Goal: Information Seeking & Learning: Understand process/instructions

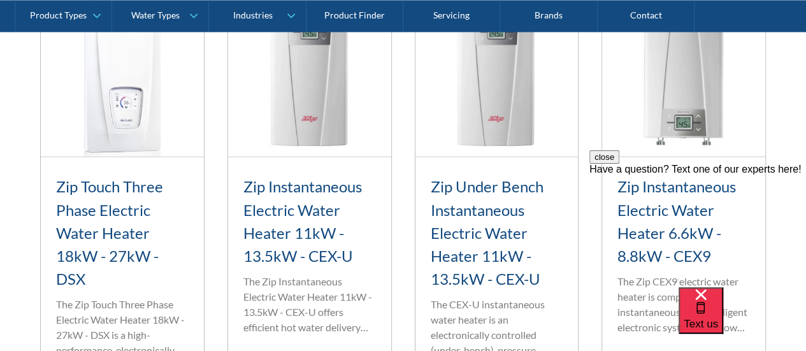
scroll to position [1083, 0]
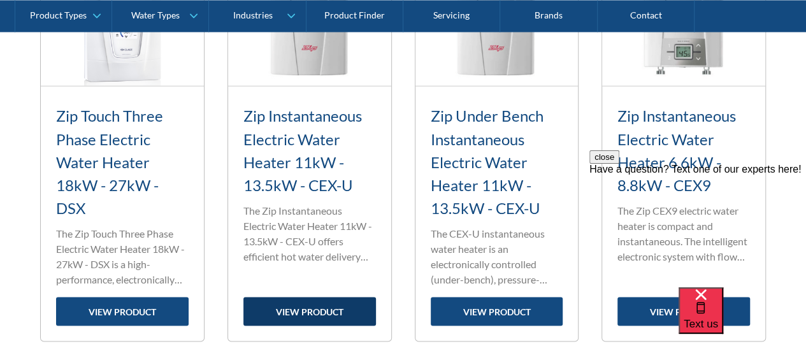
drag, startPoint x: 316, startPoint y: 313, endPoint x: 329, endPoint y: 308, distance: 13.5
click at [316, 313] on link "view product" at bounding box center [309, 311] width 133 height 29
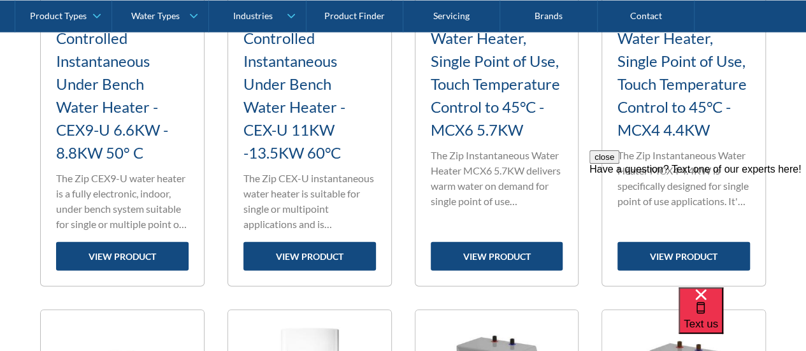
scroll to position [1654, 0]
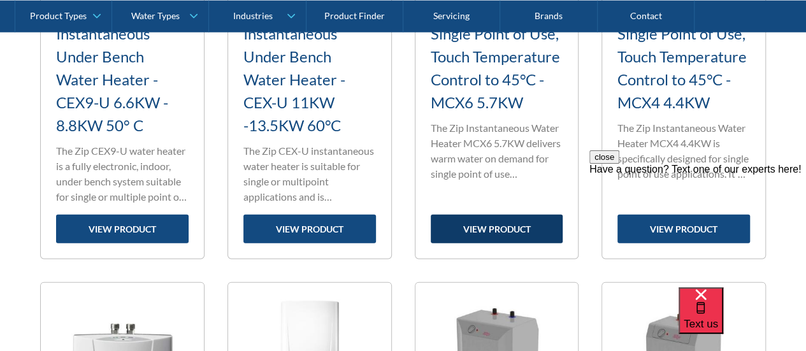
click at [495, 228] on link "view product" at bounding box center [497, 229] width 133 height 29
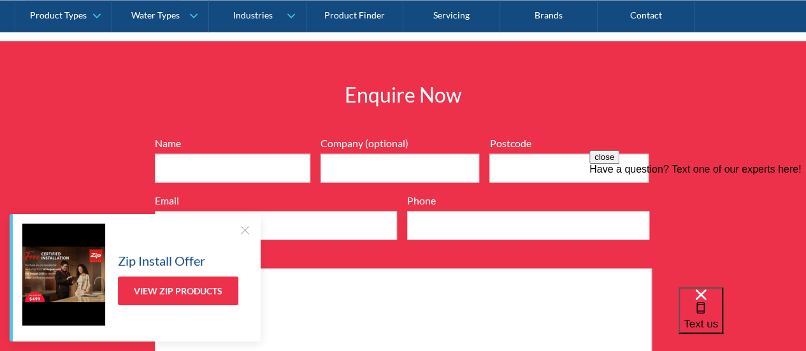
scroll to position [1211, 0]
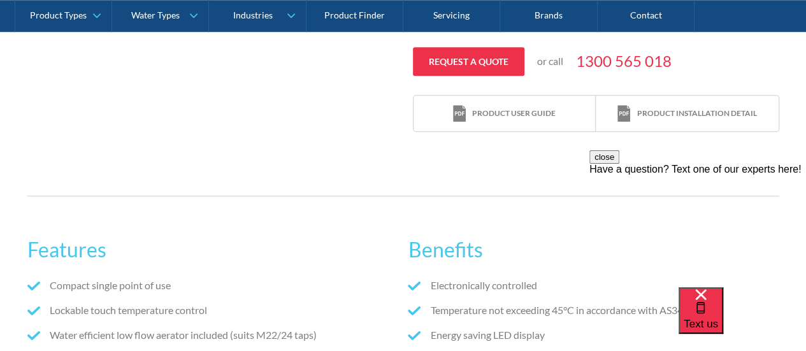
scroll to position [701, 0]
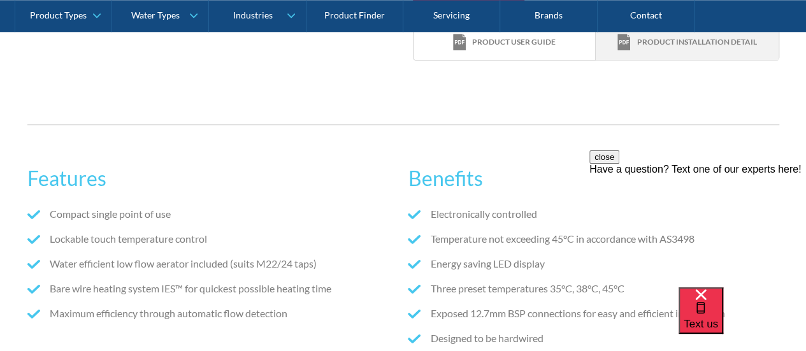
click at [667, 48] on div "Product installation detail" at bounding box center [697, 41] width 120 height 11
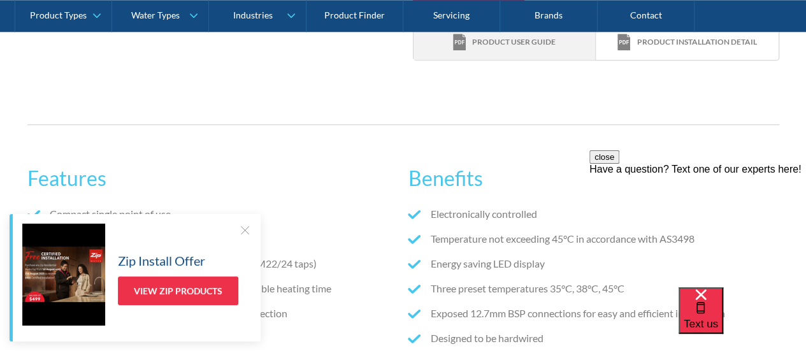
click at [527, 50] on div "Product user guide" at bounding box center [504, 42] width 103 height 17
